Goal: Use online tool/utility: Utilize a website feature to perform a specific function

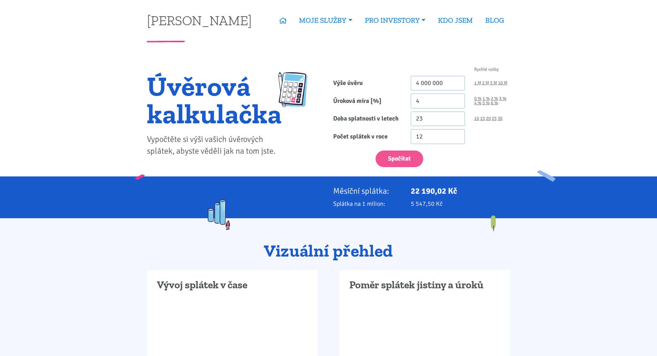
drag, startPoint x: 458, startPoint y: 83, endPoint x: 367, endPoint y: 83, distance: 91.1
click at [367, 83] on div "Výše úvěru 4 000 000 1 M 2 M 5 M 10 M" at bounding box center [422, 83] width 186 height 15
type input "3 000 000"
click at [429, 103] on input "4" at bounding box center [438, 101] width 54 height 15
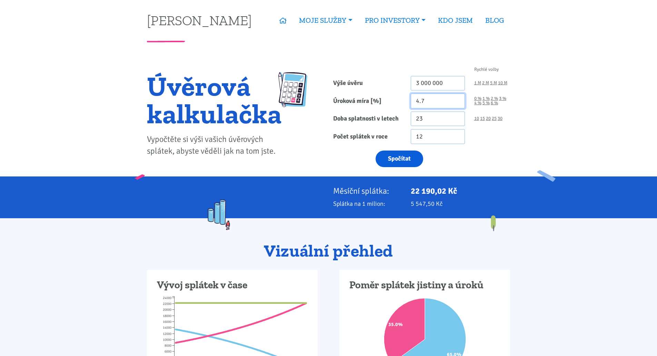
type input "4.7"
click at [410, 159] on button "Spočítat" at bounding box center [400, 158] width 48 height 17
type input "3000000"
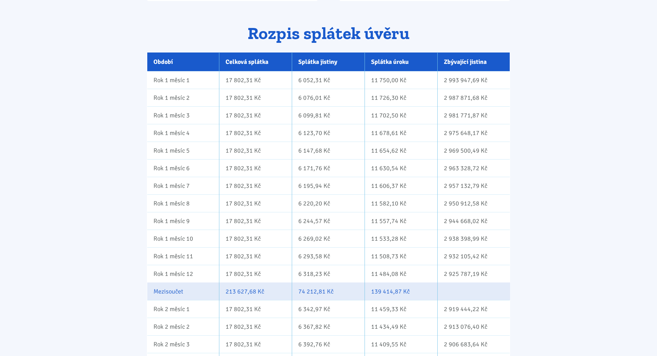
scroll to position [412, 0]
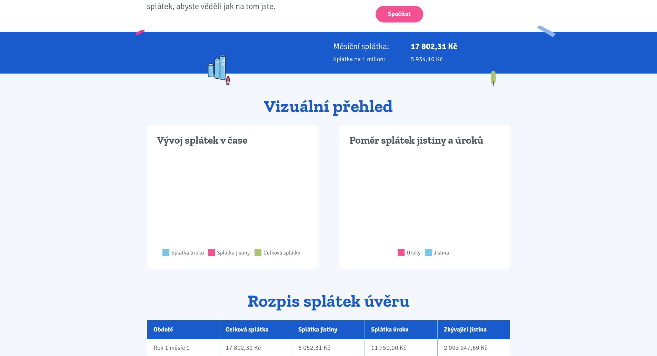
scroll to position [0, 0]
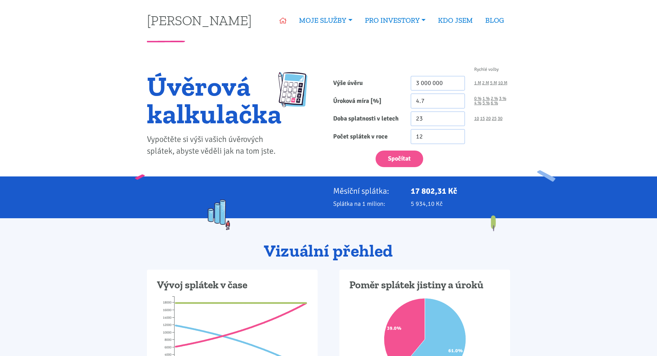
click at [282, 21] on icon at bounding box center [283, 21] width 7 height 6
